Goal: Task Accomplishment & Management: Use online tool/utility

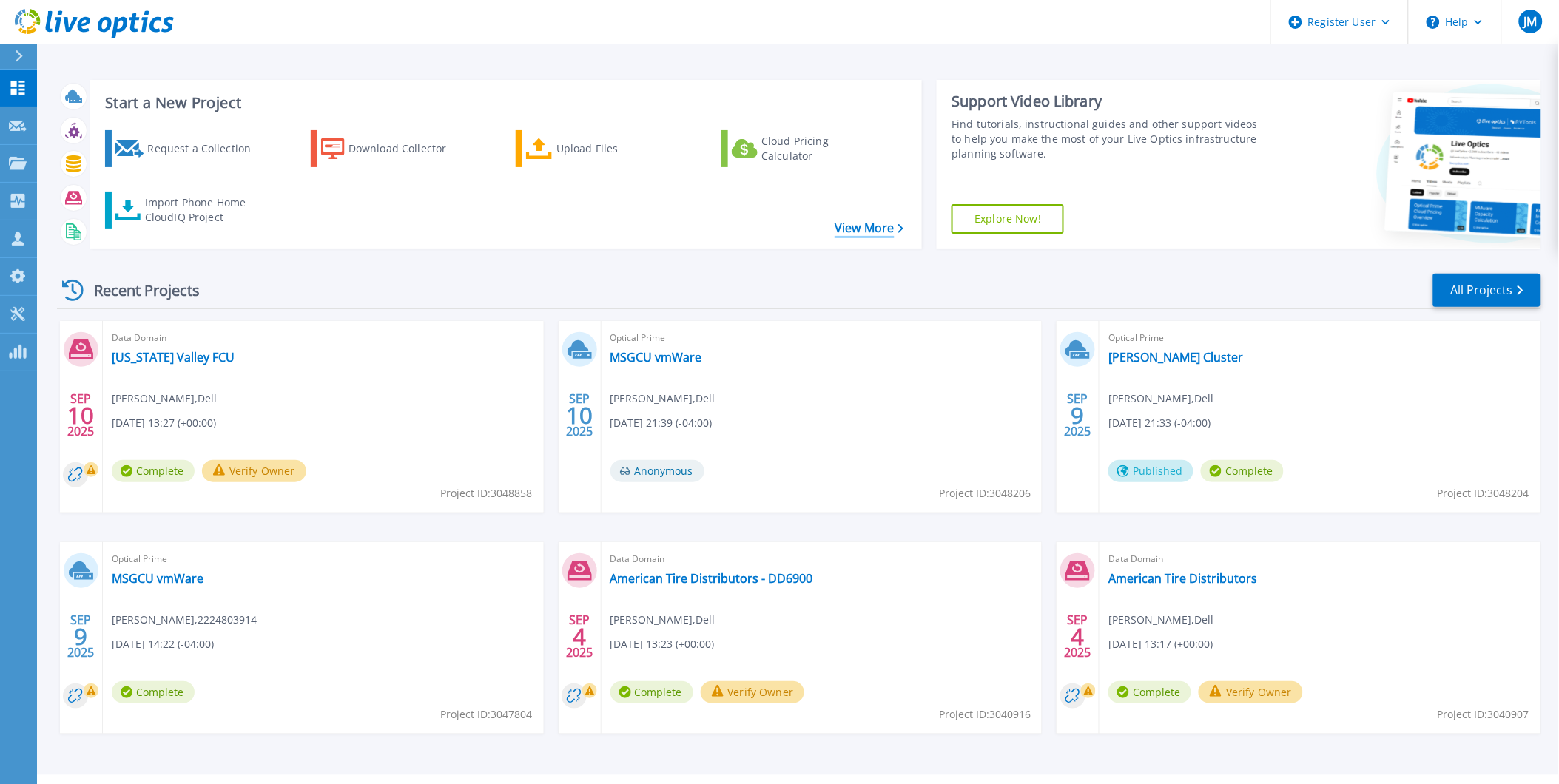
click at [868, 235] on link "View More" at bounding box center [868, 228] width 69 height 14
click at [16, 160] on icon at bounding box center [17, 163] width 17 height 13
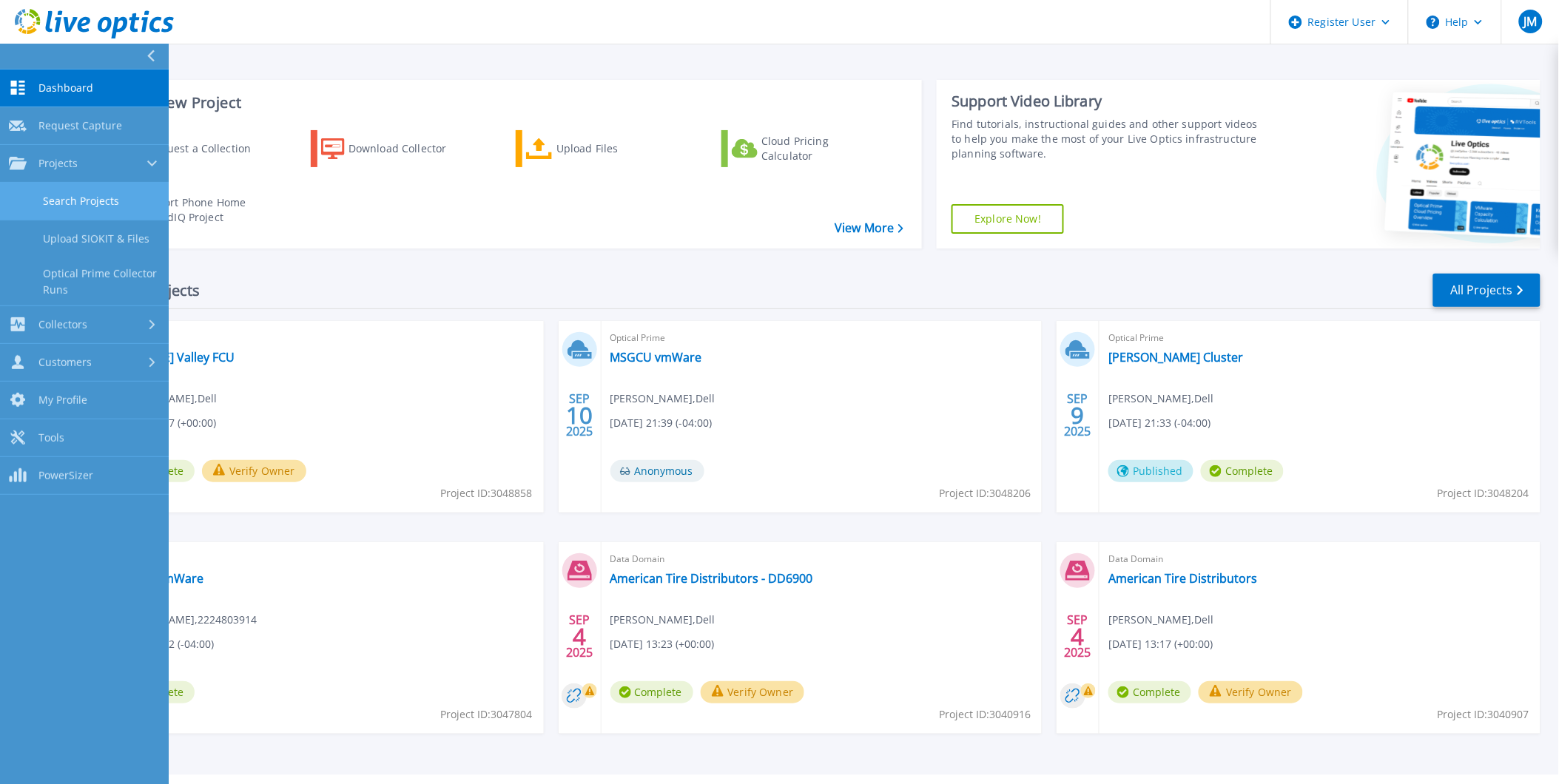
click at [78, 205] on link "Search Projects" at bounding box center [84, 201] width 169 height 38
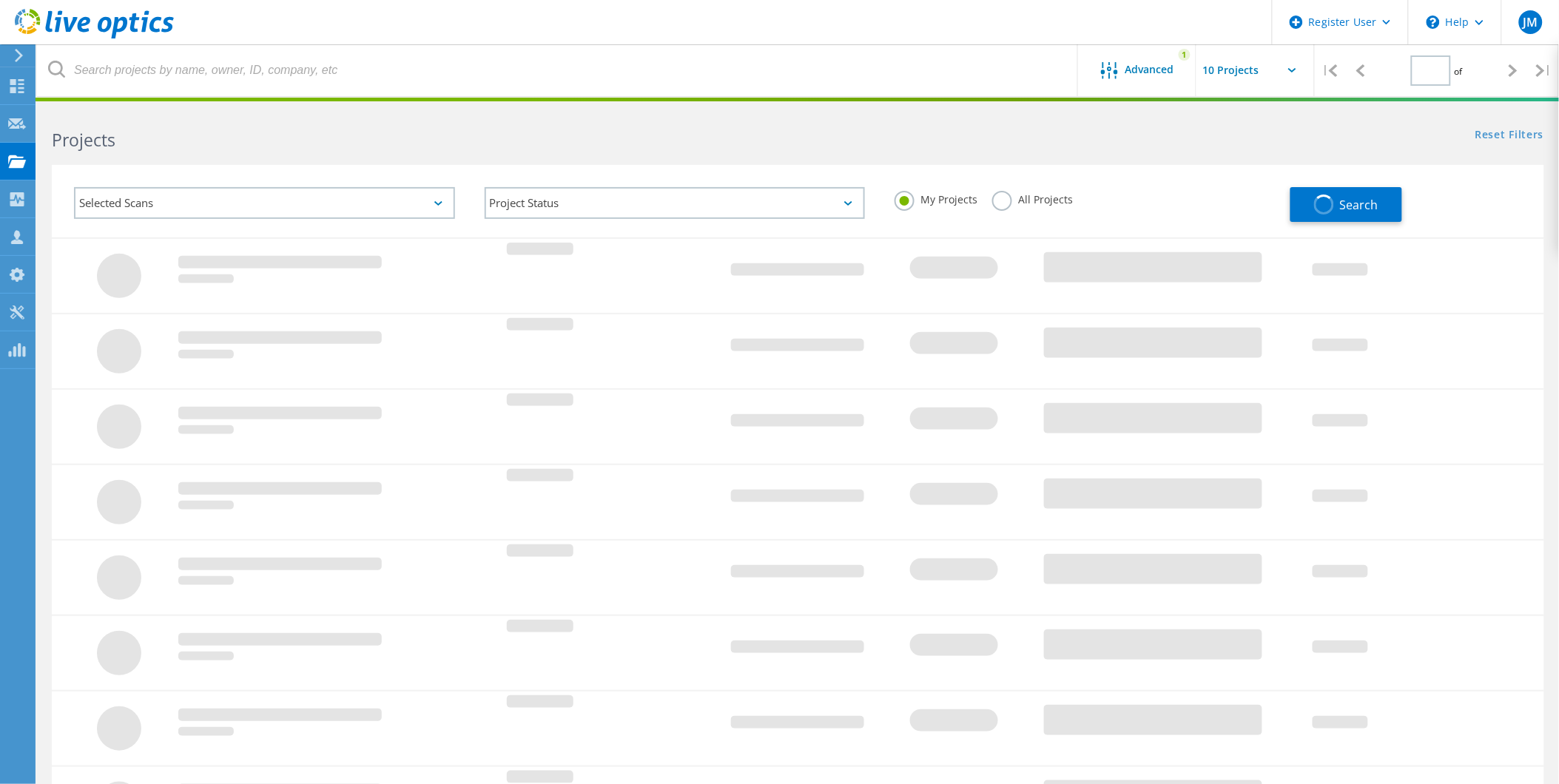
type input "1"
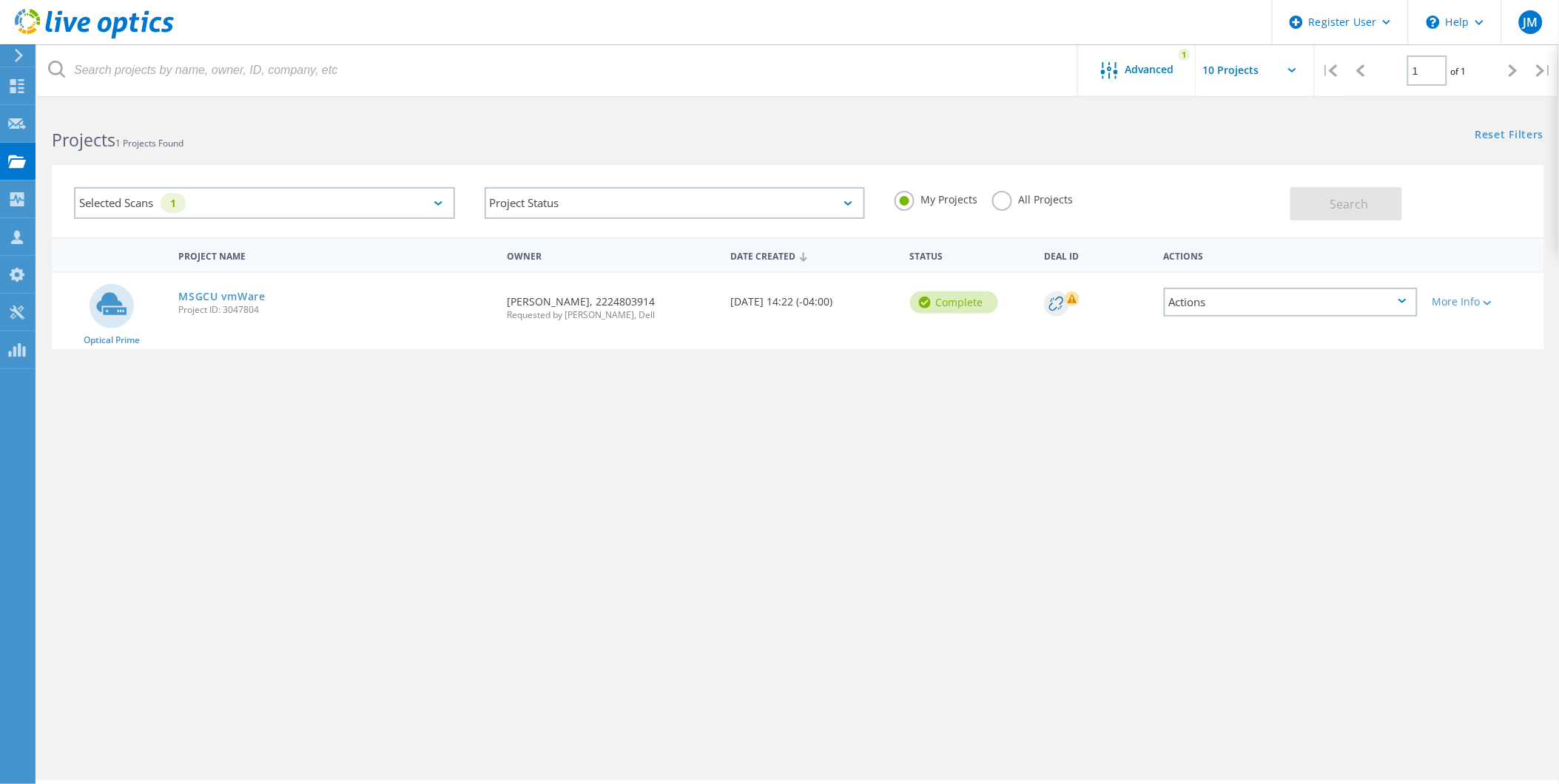
click at [1011, 198] on label "All Projects" at bounding box center [1032, 198] width 81 height 14
click at [0, 0] on input "All Projects" at bounding box center [0, 0] width 0 height 0
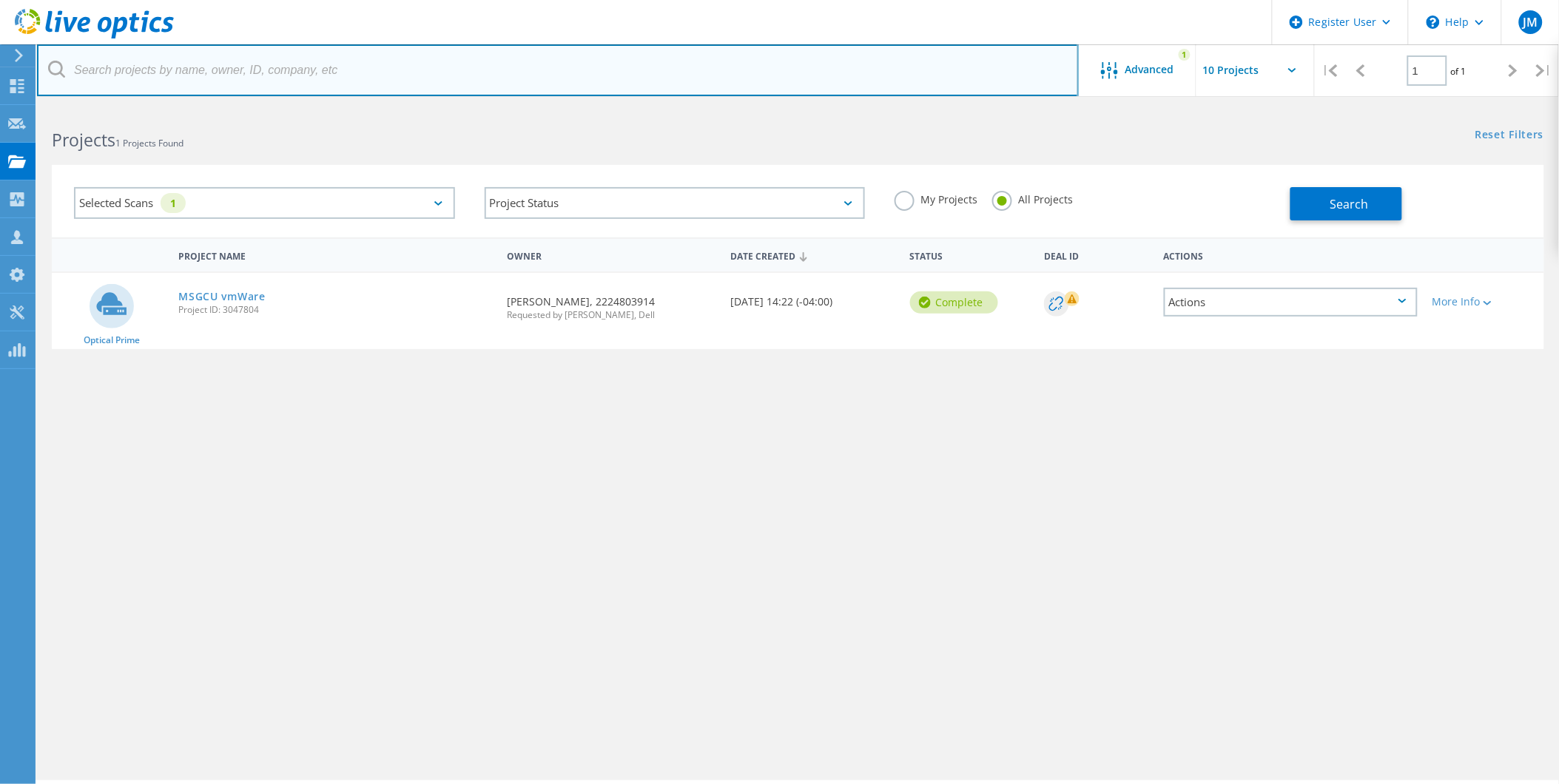
click at [959, 76] on input "text" at bounding box center [558, 70] width 1042 height 51
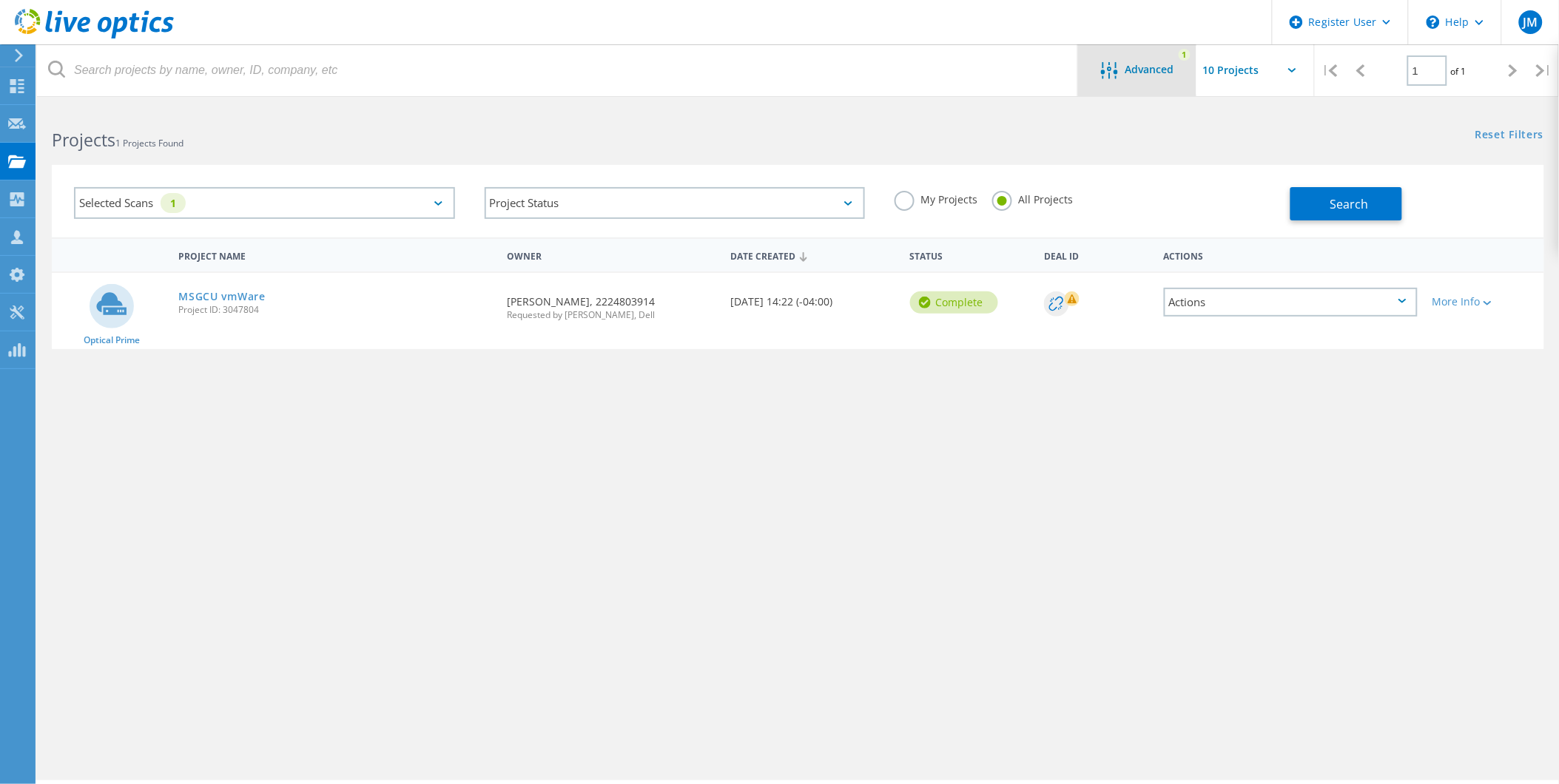
click at [1105, 87] on div "Advanced 1" at bounding box center [1137, 70] width 118 height 51
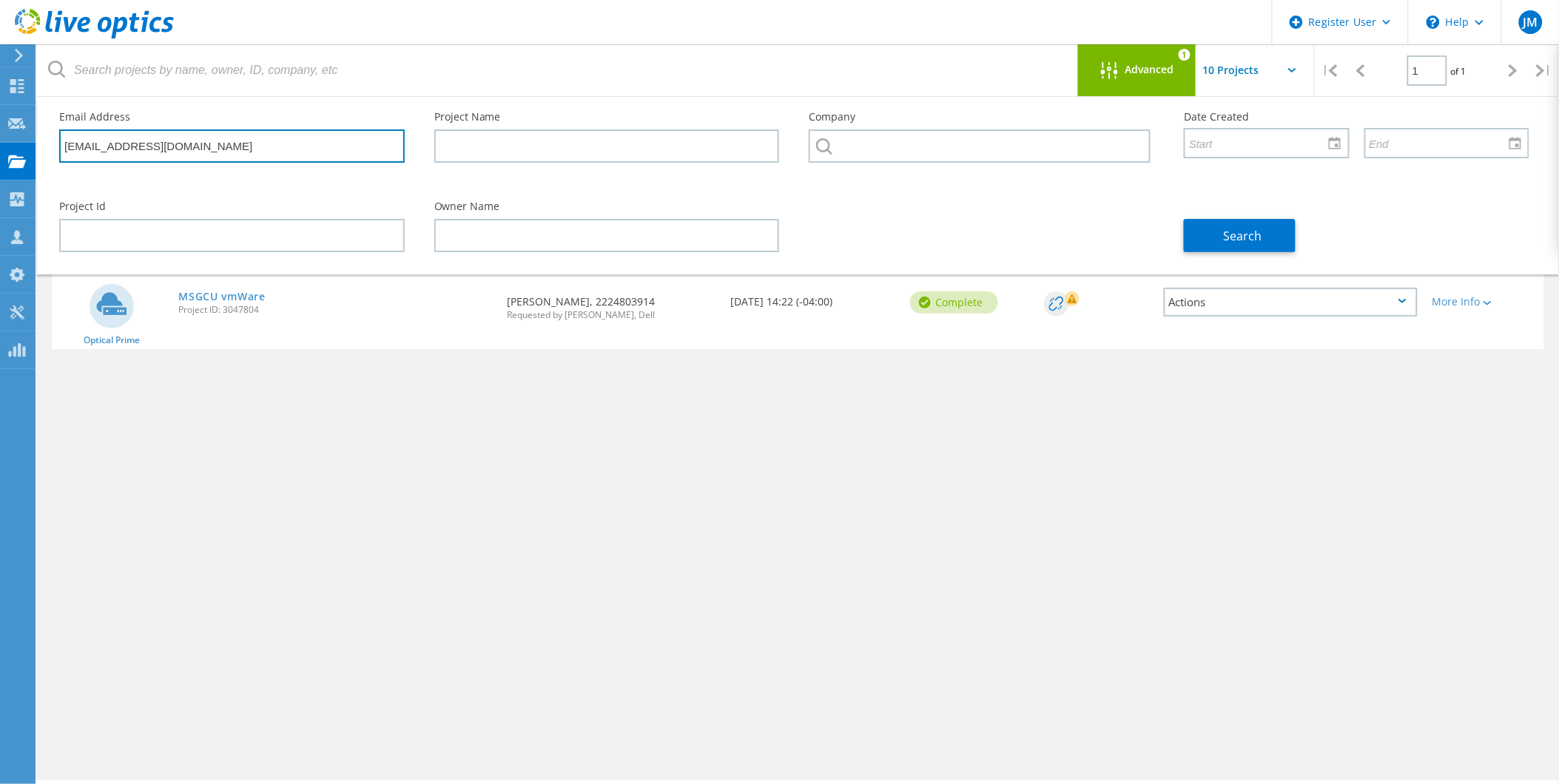
drag, startPoint x: 194, startPoint y: 150, endPoint x: -4, endPoint y: 130, distance: 199.0
click at [0, 130] on html "Register User \n Help Explore Helpful Articles Contact Support JM Dell User [PE…" at bounding box center [779, 412] width 1559 height 825
paste input "[GEOGRAPHIC_DATA]"
type input "[GEOGRAPHIC_DATA]"
click at [205, 148] on input "[GEOGRAPHIC_DATA]" at bounding box center [232, 146] width 345 height 33
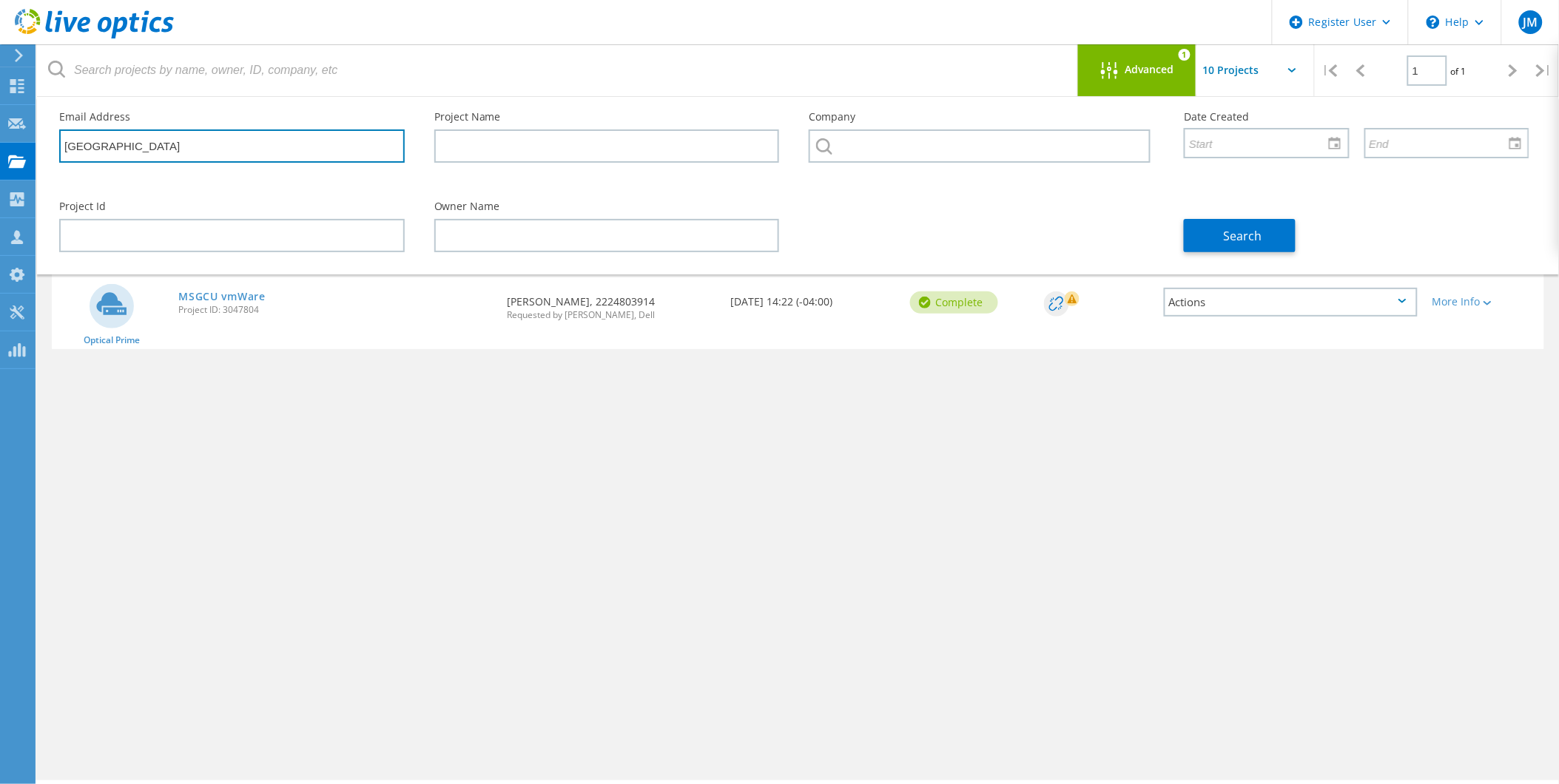
click at [205, 148] on input "[GEOGRAPHIC_DATA]" at bounding box center [232, 146] width 345 height 33
click at [235, 134] on input "text" at bounding box center [232, 146] width 345 height 33
paste input "[EMAIL_ADDRESS][DOMAIN_NAME]"
type input "[EMAIL_ADDRESS][DOMAIN_NAME]"
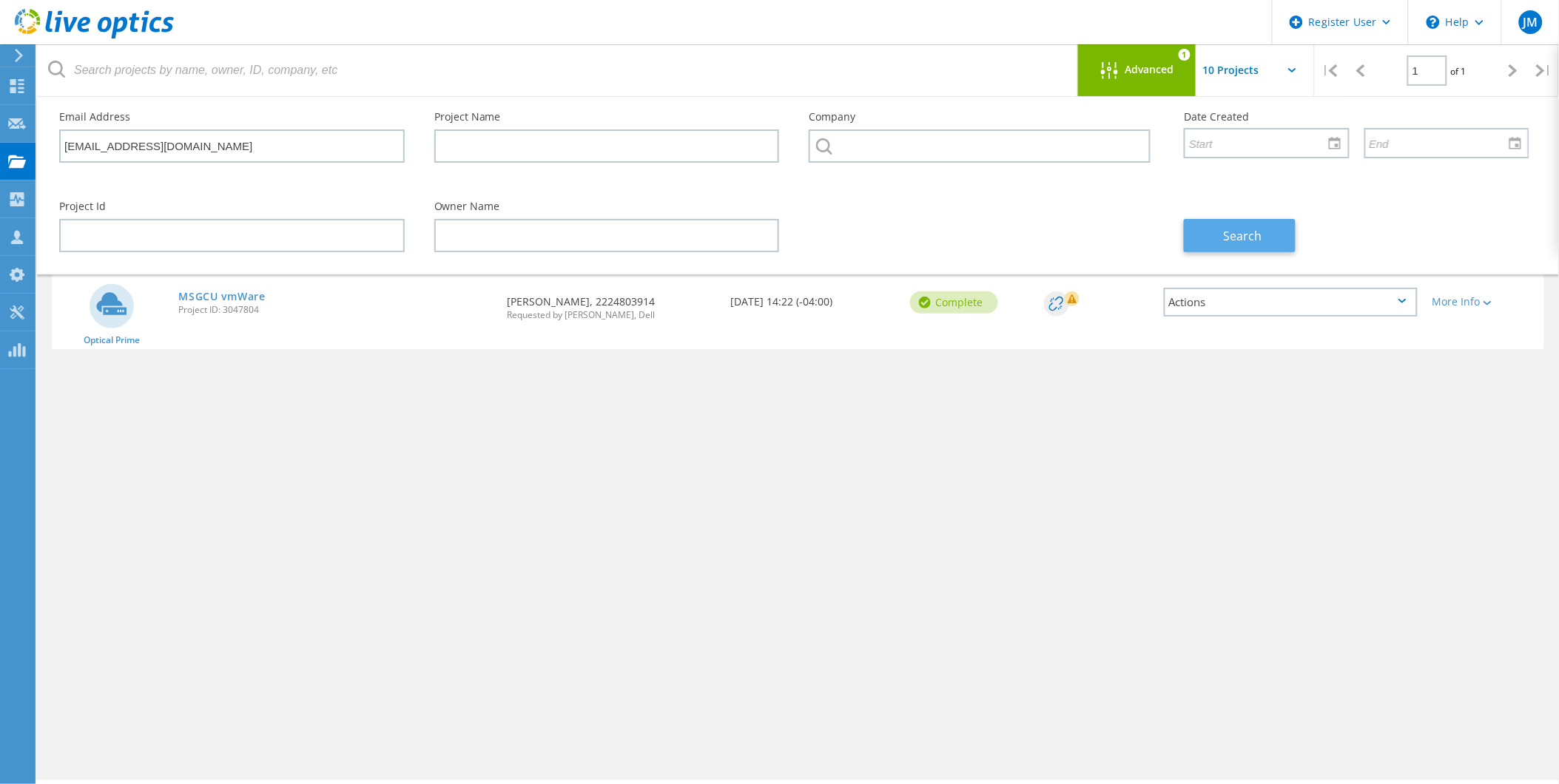
click at [1228, 232] on span "Search" at bounding box center [1243, 235] width 39 height 16
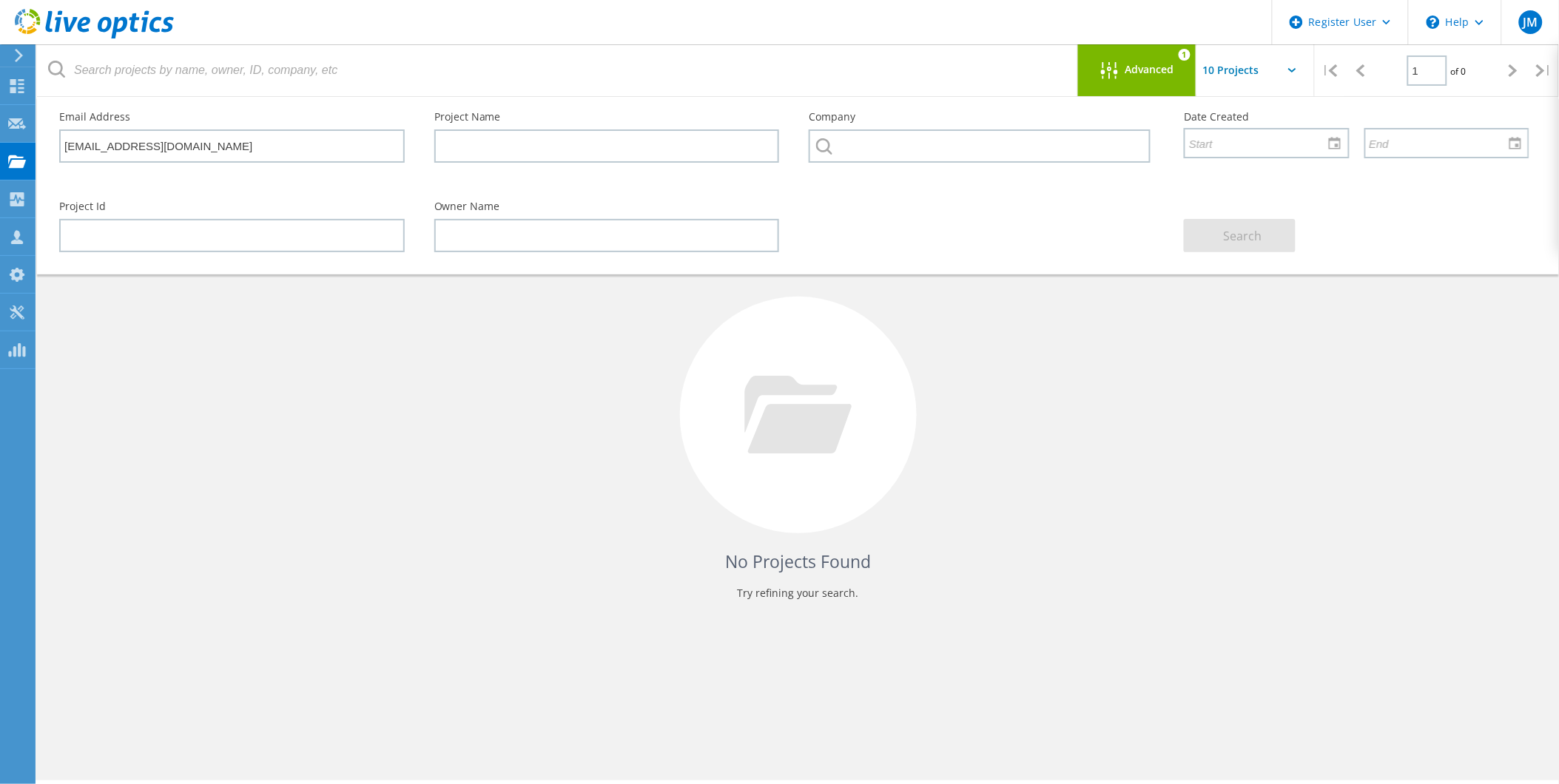
click at [1118, 194] on div "Project Id Owner Name Search" at bounding box center [794, 226] width 1500 height 81
click at [1177, 52] on div "Advanced 1" at bounding box center [1137, 70] width 118 height 51
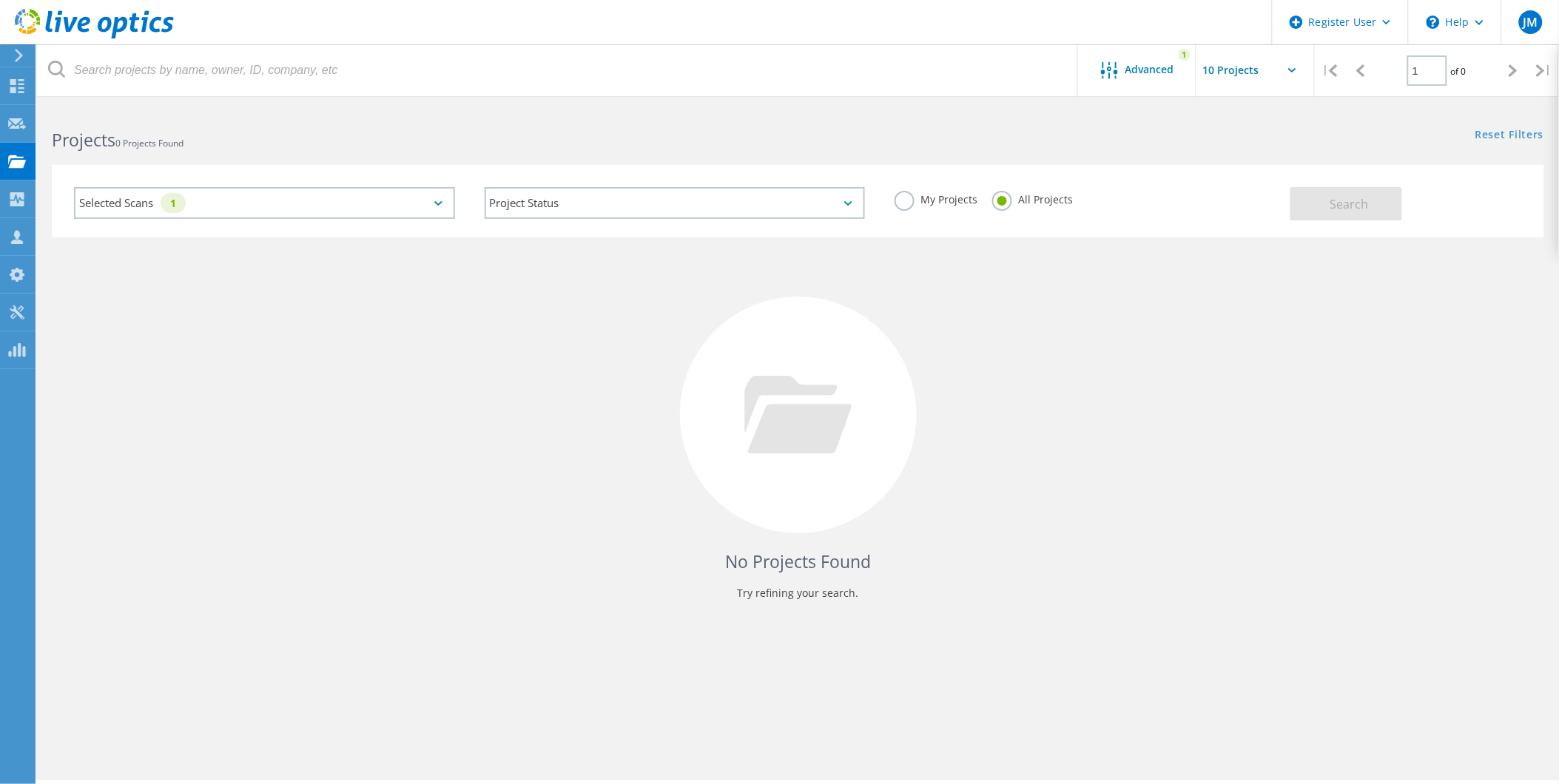
click at [182, 194] on div "1" at bounding box center [173, 203] width 25 height 20
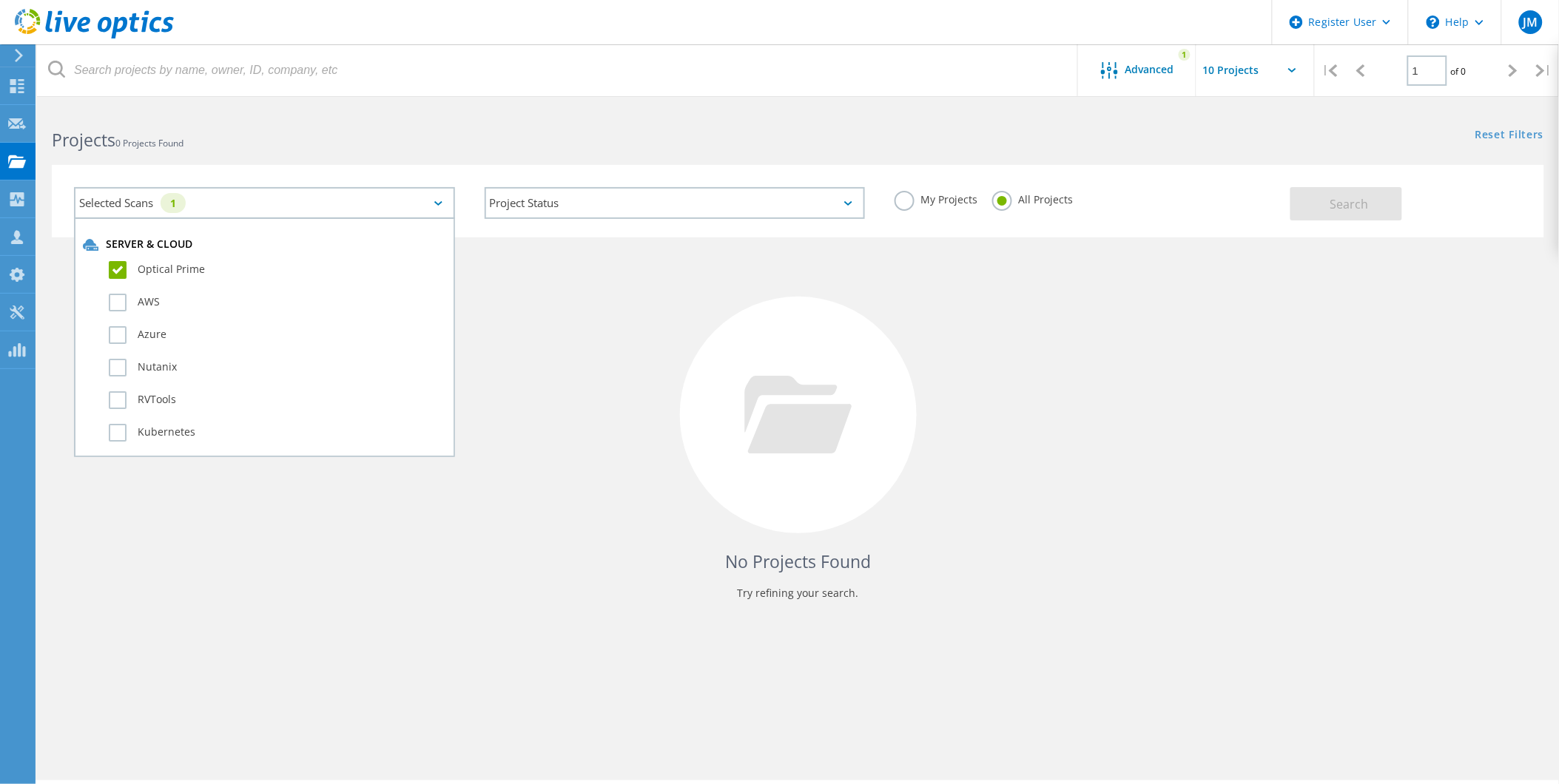
click at [182, 194] on div "1" at bounding box center [173, 203] width 25 height 20
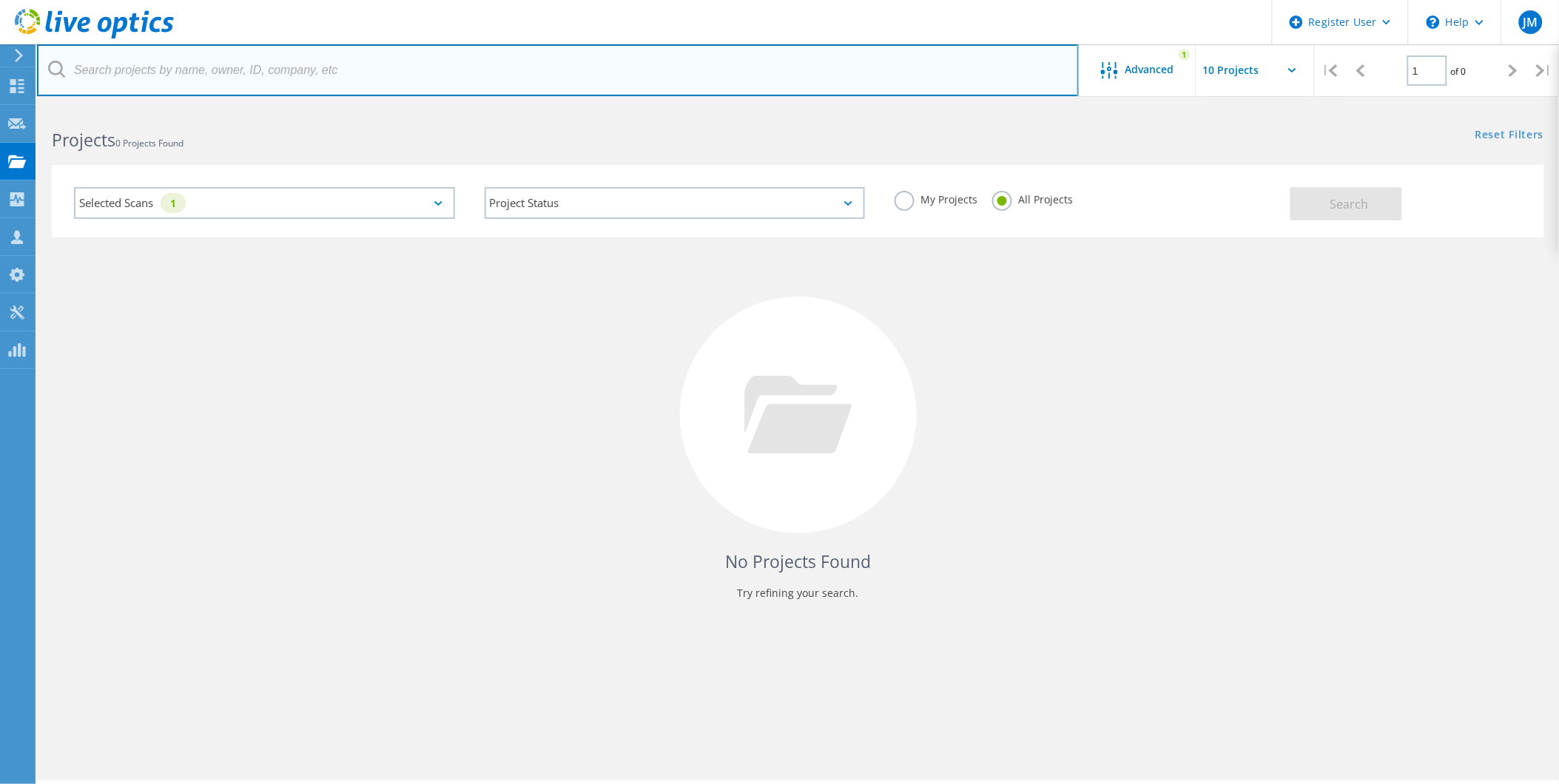
click at [179, 60] on input "text" at bounding box center [558, 70] width 1042 height 51
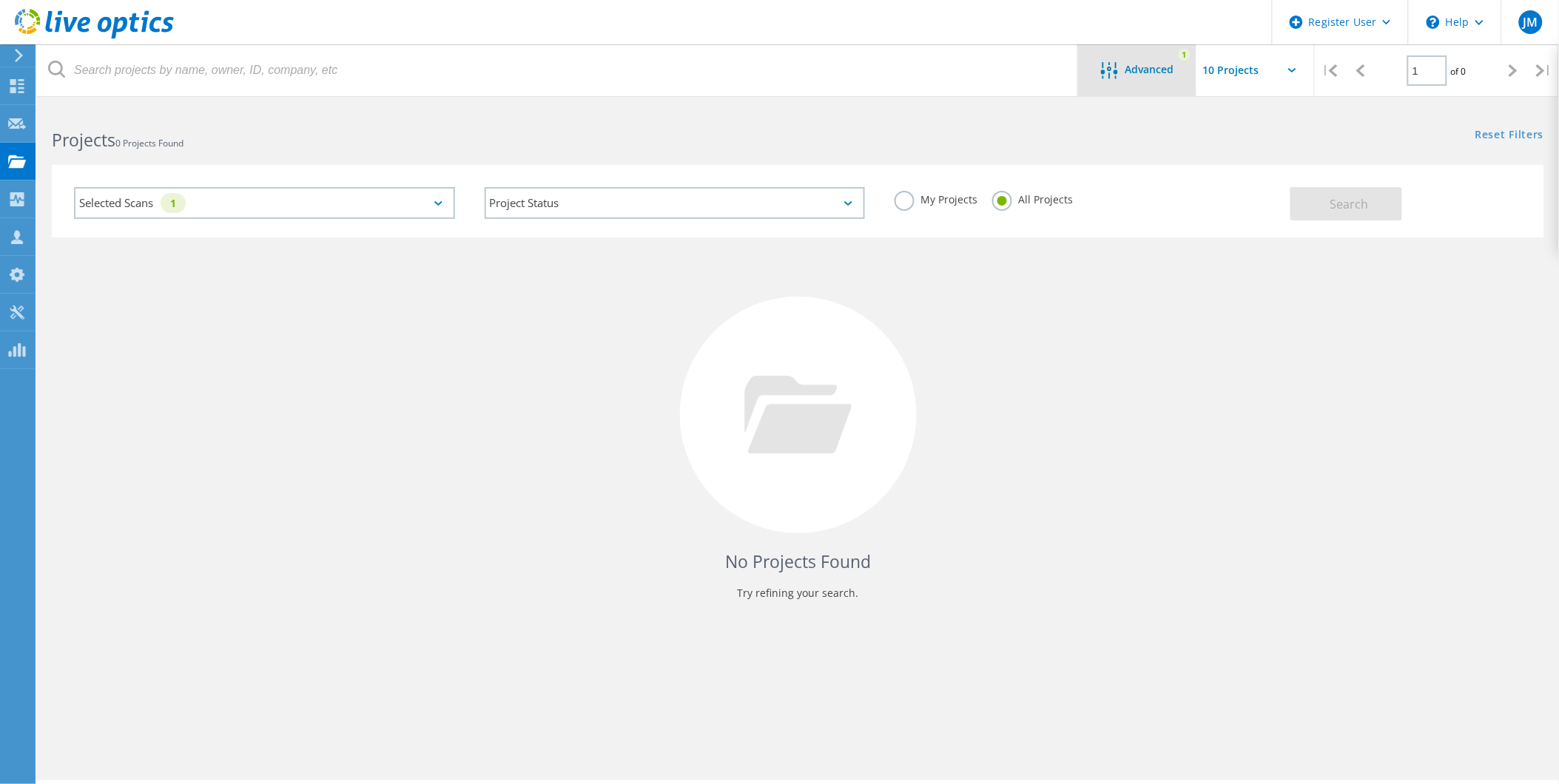
click at [1133, 64] on span "Advanced" at bounding box center [1149, 70] width 48 height 11
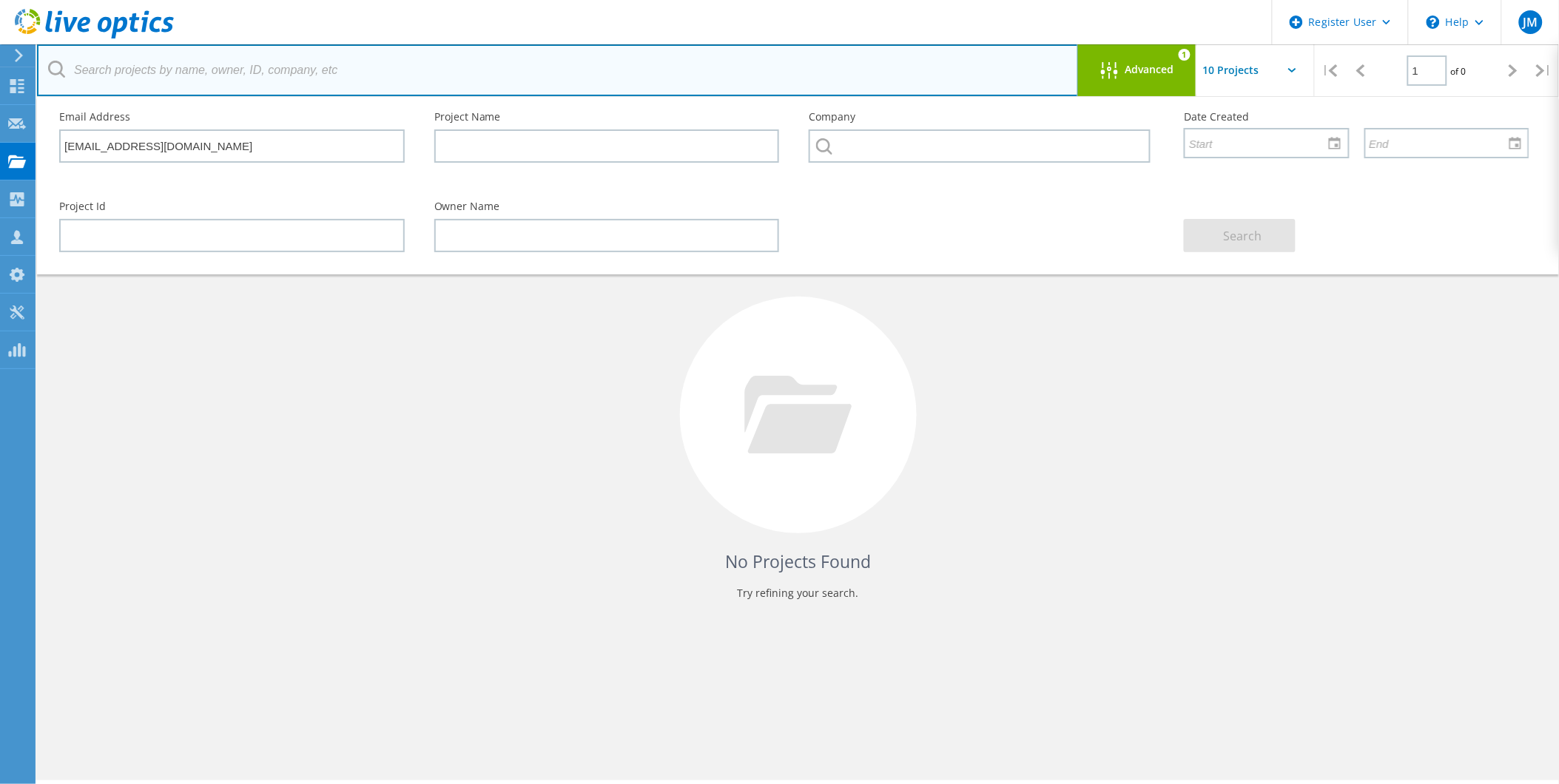
click at [812, 47] on input "text" at bounding box center [558, 70] width 1042 height 51
paste input "[EMAIL_ADDRESS][DOMAIN_NAME]"
type input "[EMAIL_ADDRESS][DOMAIN_NAME]"
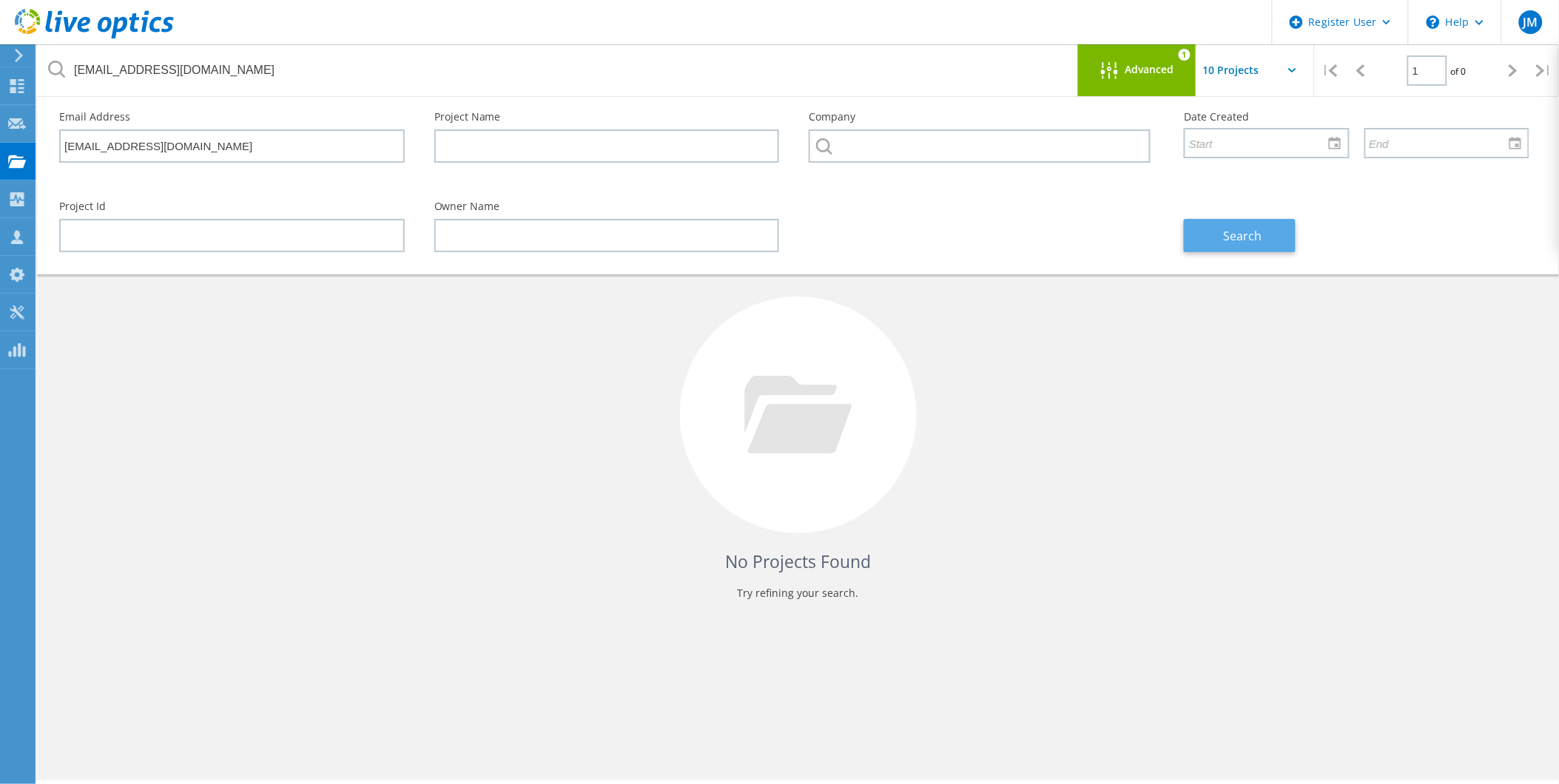
click at [1232, 237] on span "Search" at bounding box center [1243, 235] width 39 height 16
click at [1134, 73] on span "Advanced" at bounding box center [1149, 70] width 48 height 11
